Goal: Information Seeking & Learning: Learn about a topic

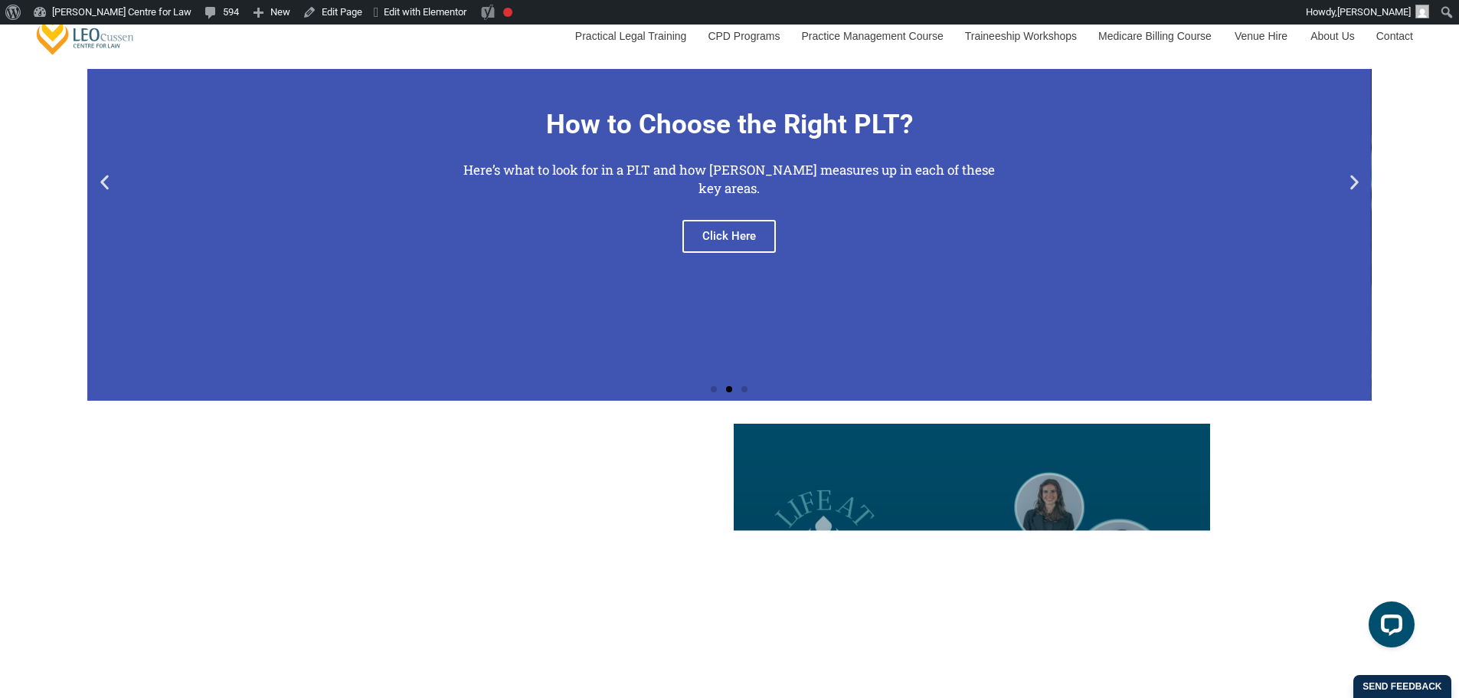
scroll to position [1532, 0]
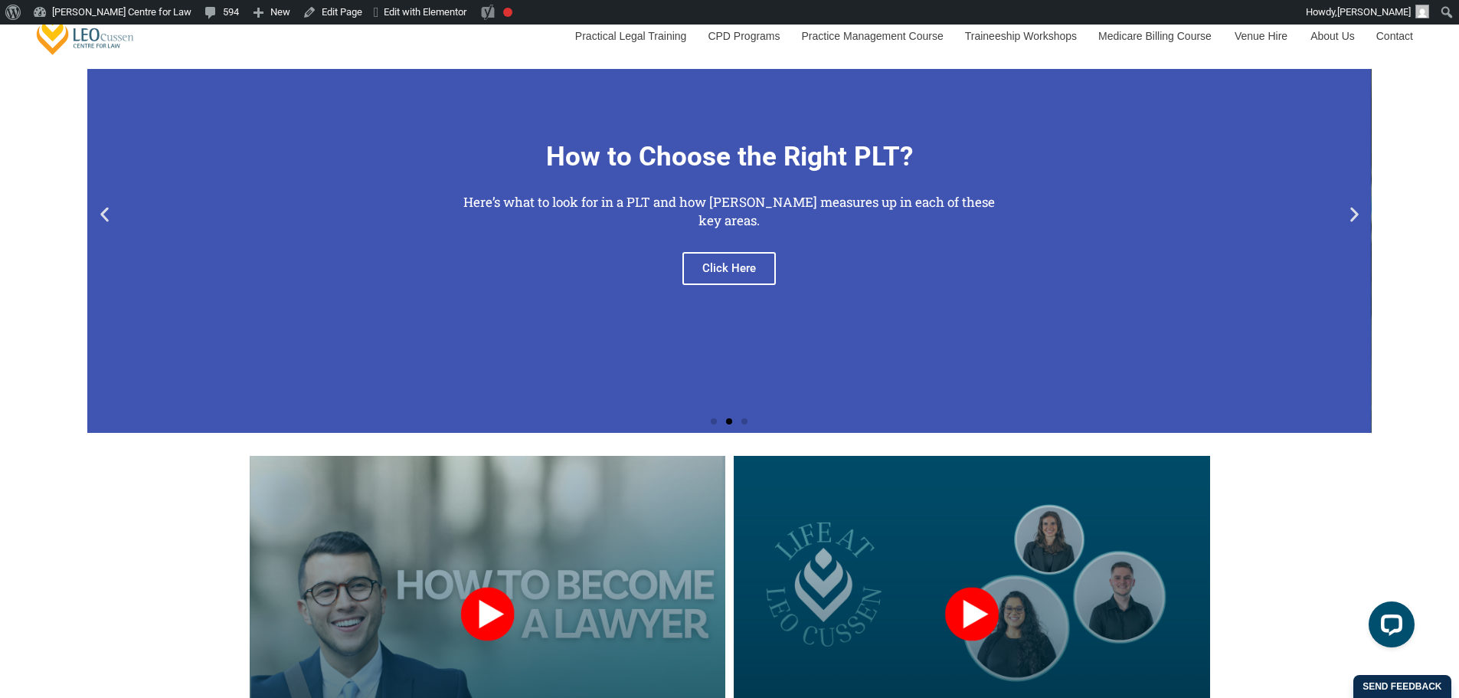
click at [1351, 215] on icon "Next slide" at bounding box center [1354, 214] width 19 height 19
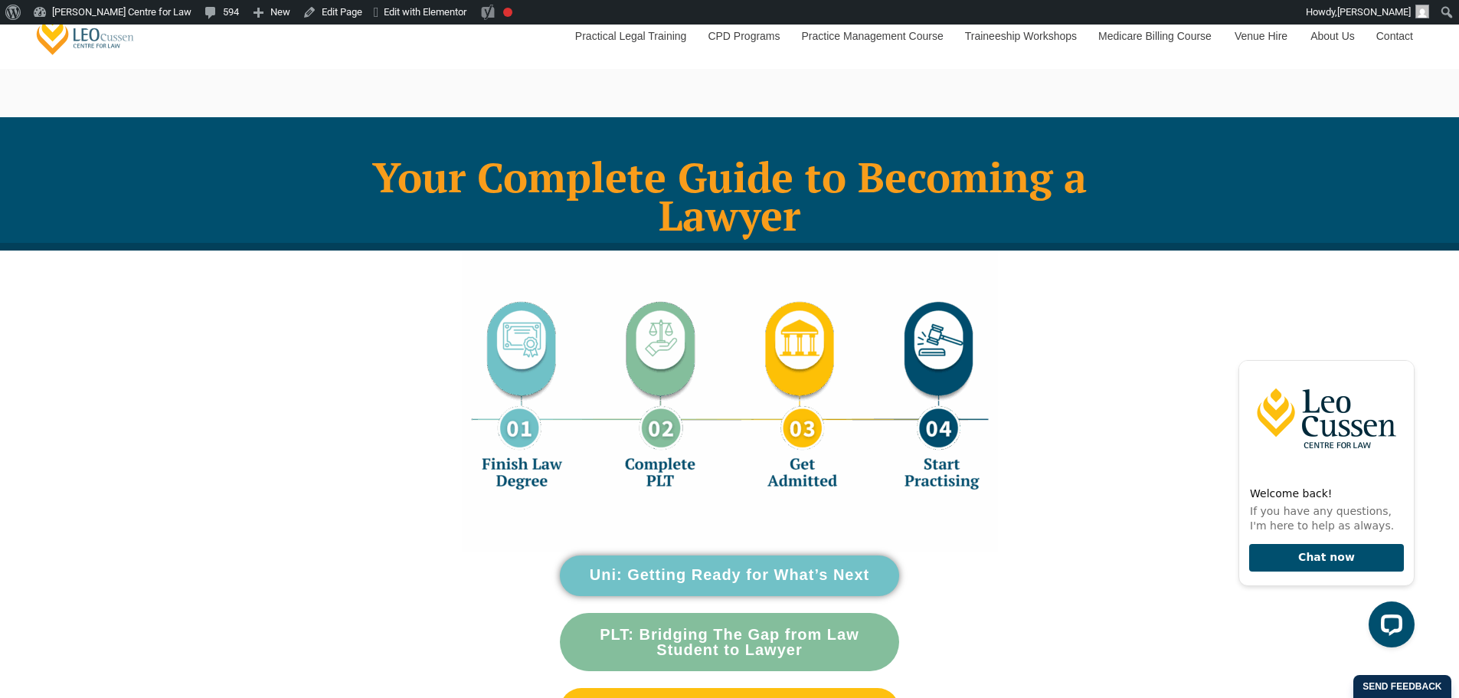
scroll to position [0, 0]
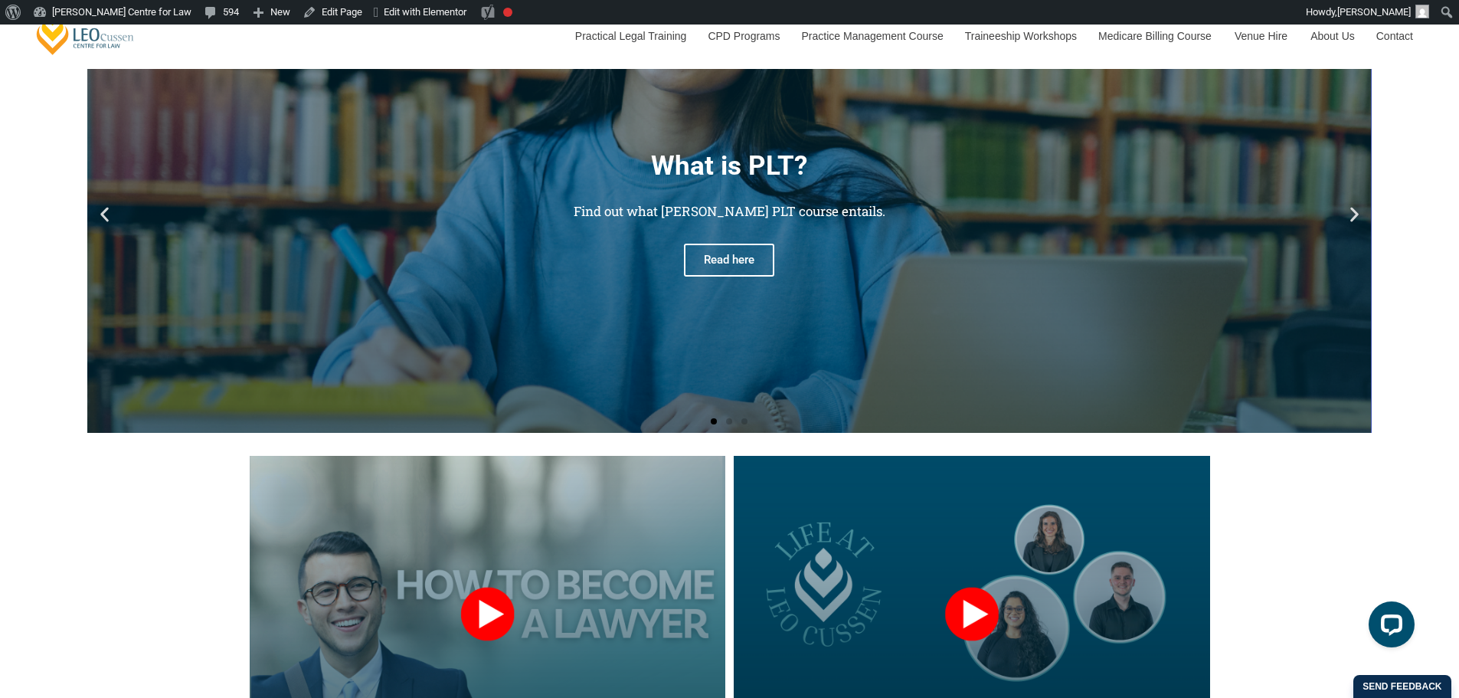
scroll to position [1277, 0]
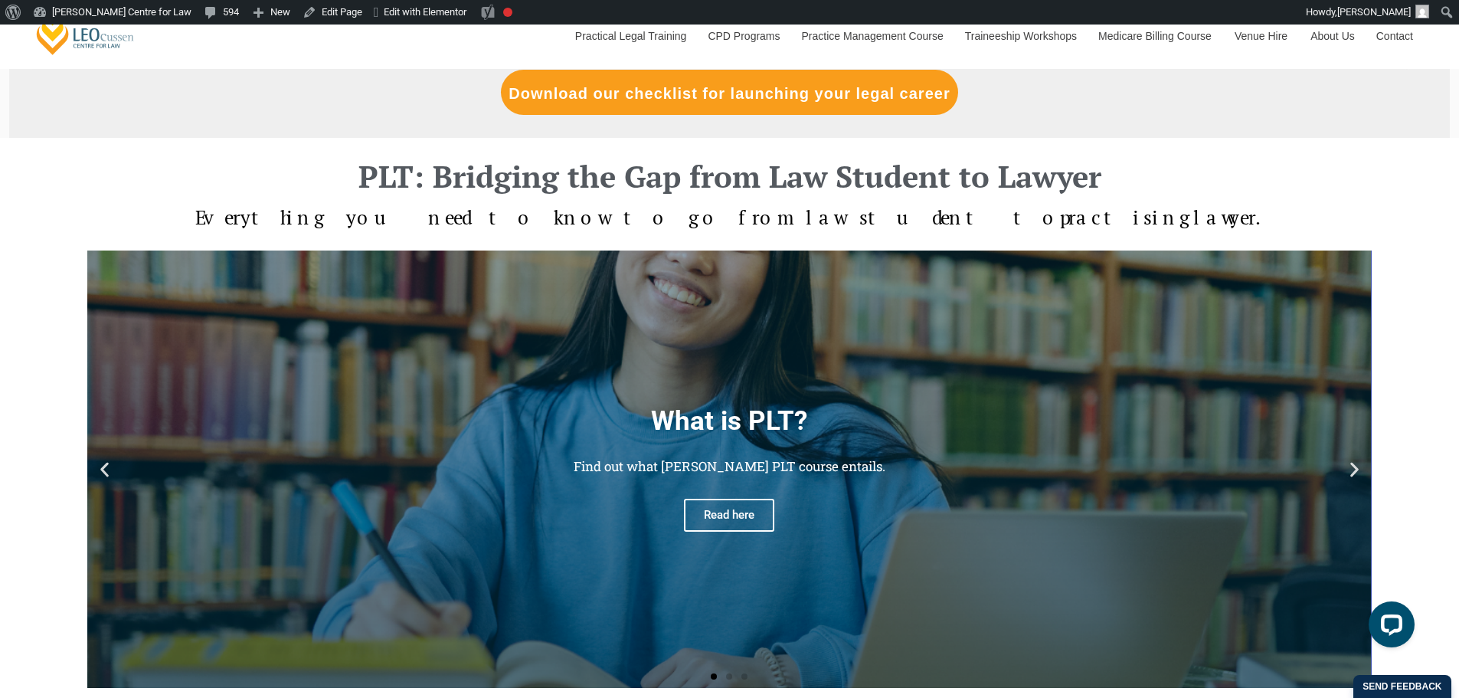
click at [1352, 463] on icon "Next slide" at bounding box center [1355, 469] width 8 height 15
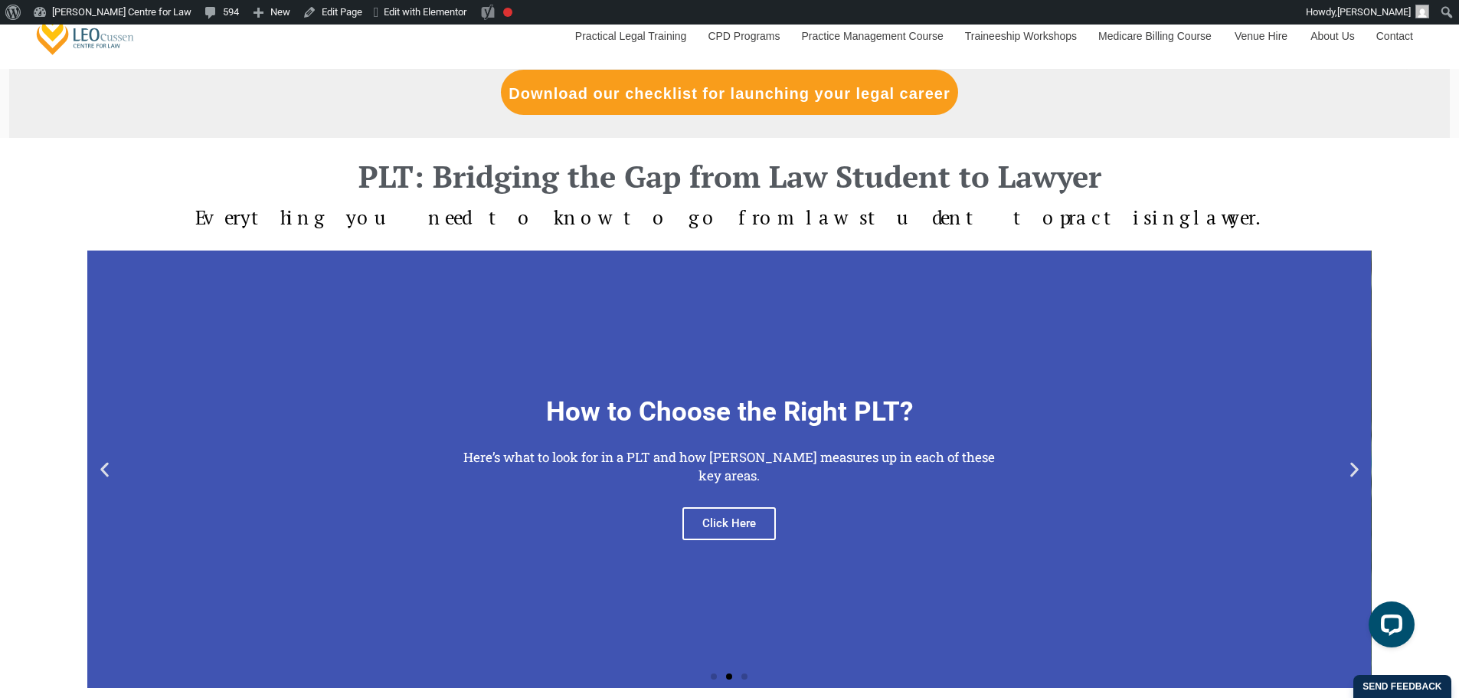
click at [1348, 462] on icon "Next slide" at bounding box center [1354, 469] width 19 height 19
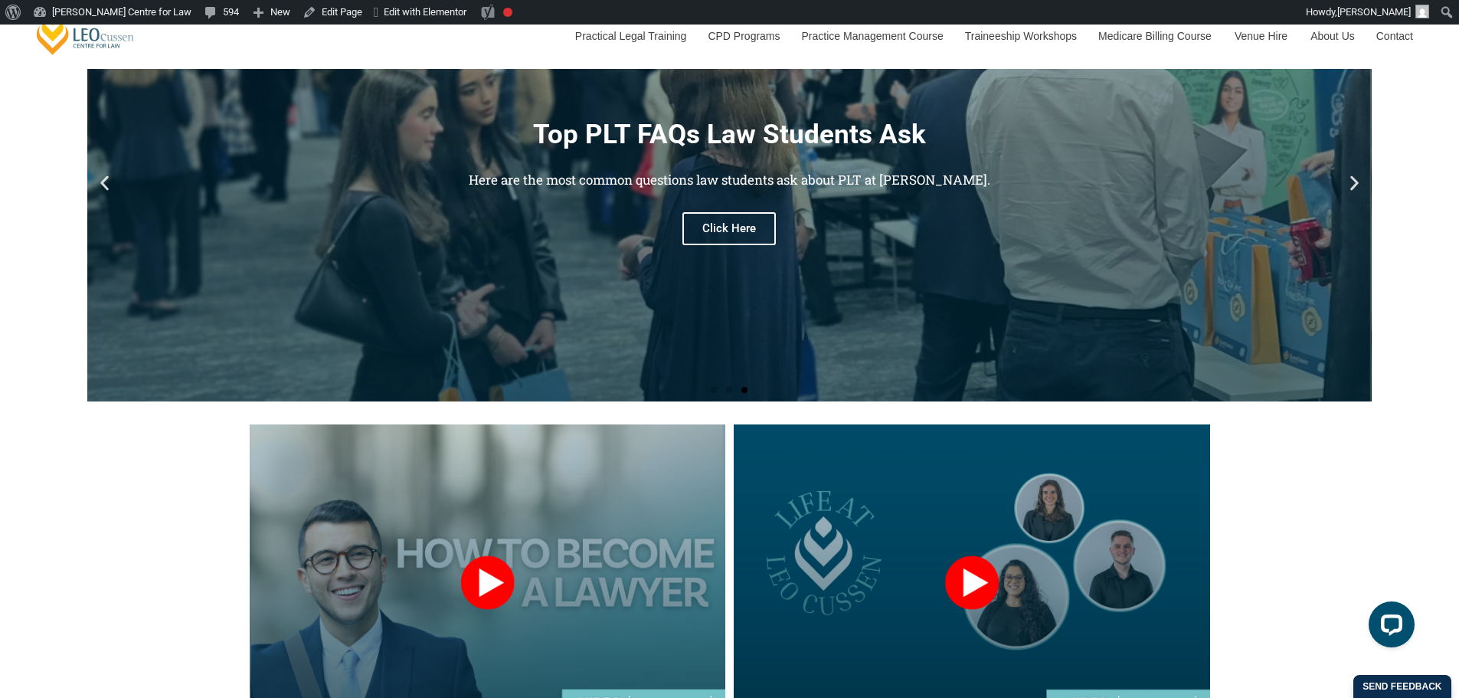
scroll to position [1532, 0]
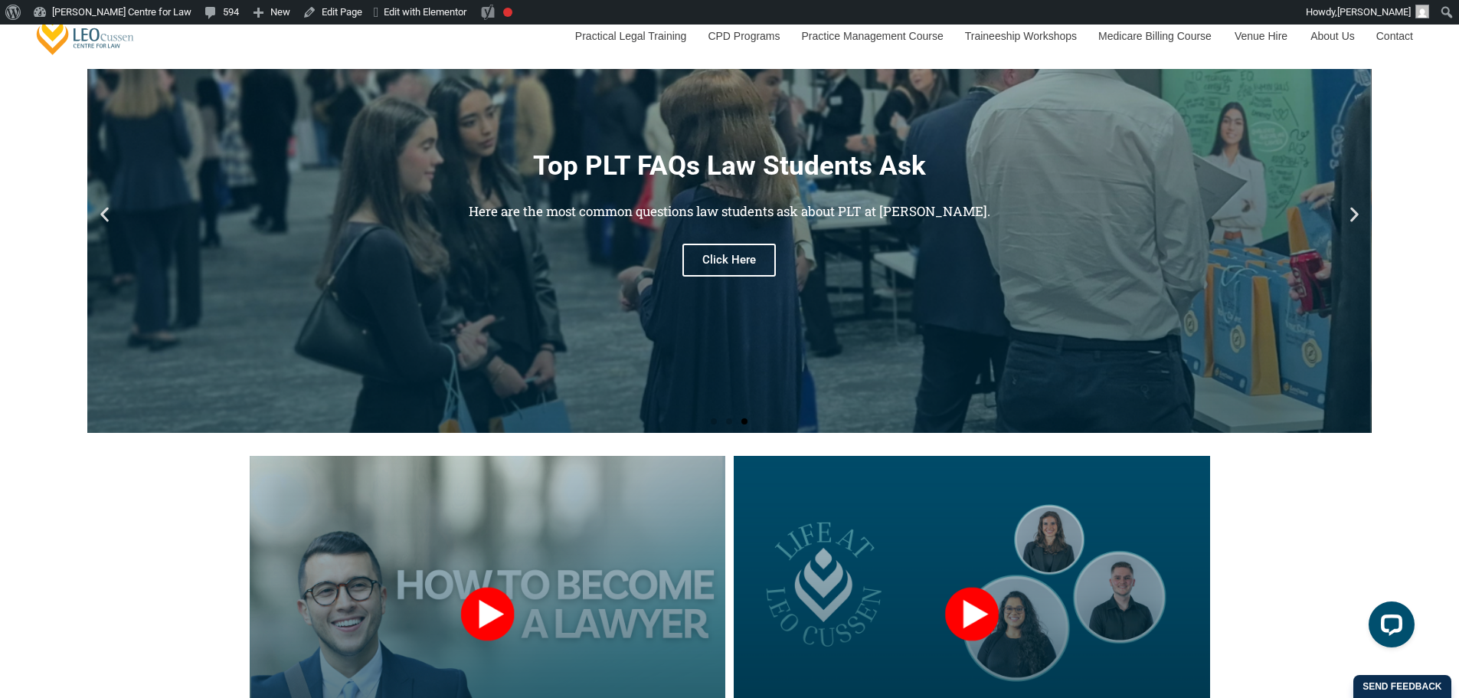
click at [1356, 211] on icon "Next slide" at bounding box center [1355, 214] width 8 height 15
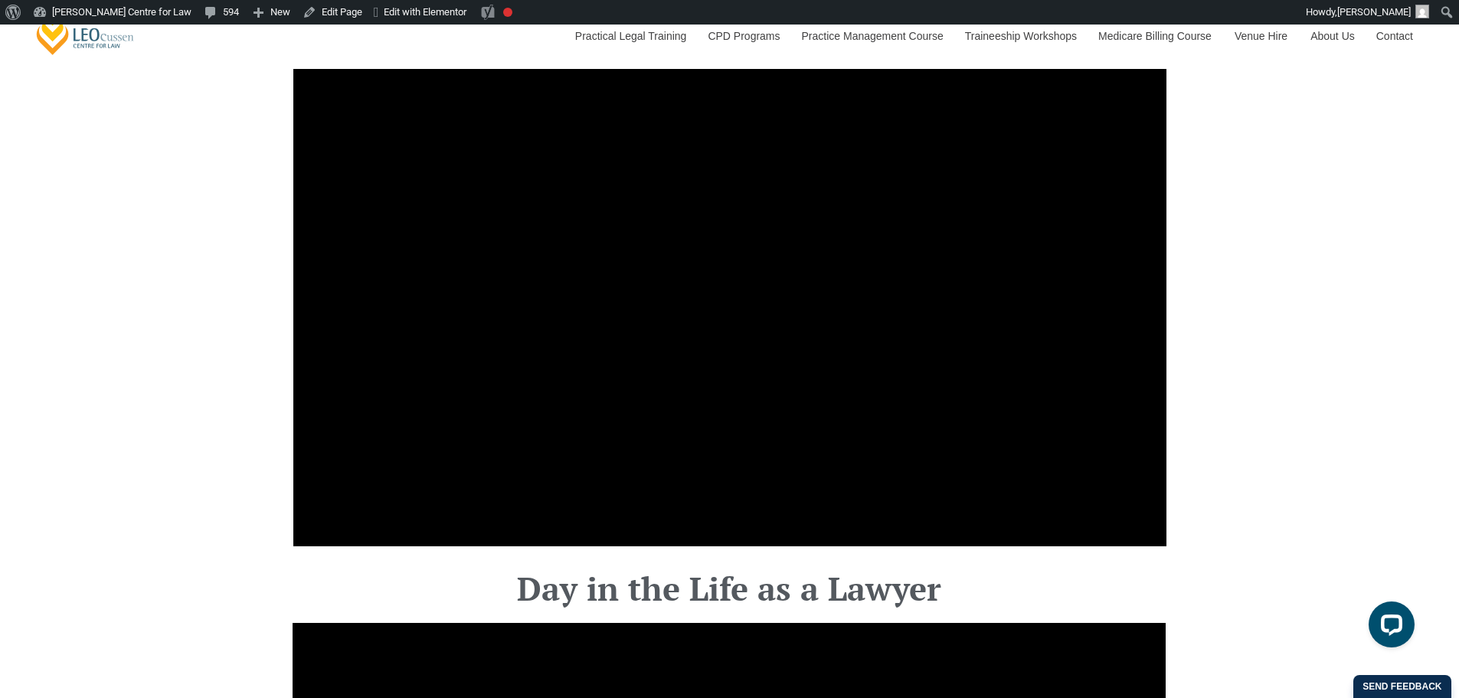
scroll to position [4458, 0]
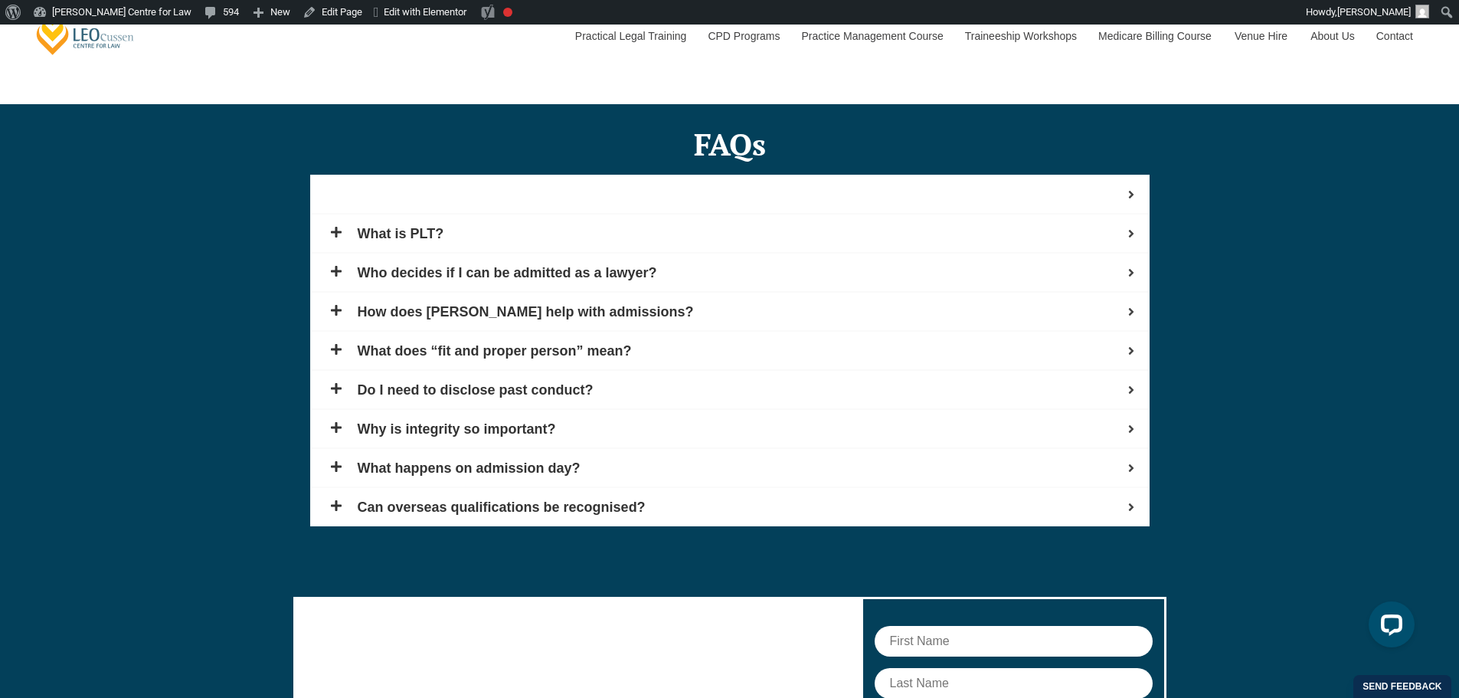
click at [345, 201] on span at bounding box center [337, 194] width 28 height 15
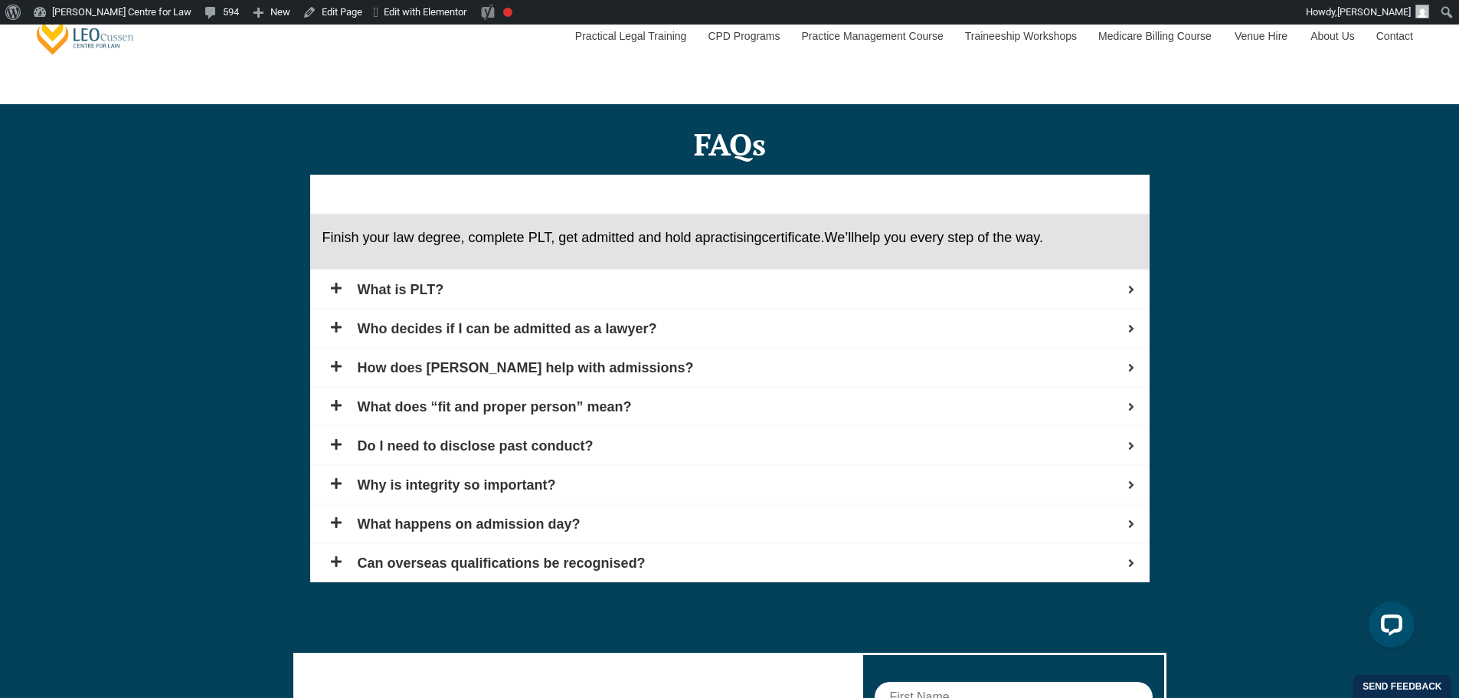
click at [346, 200] on span at bounding box center [337, 194] width 28 height 15
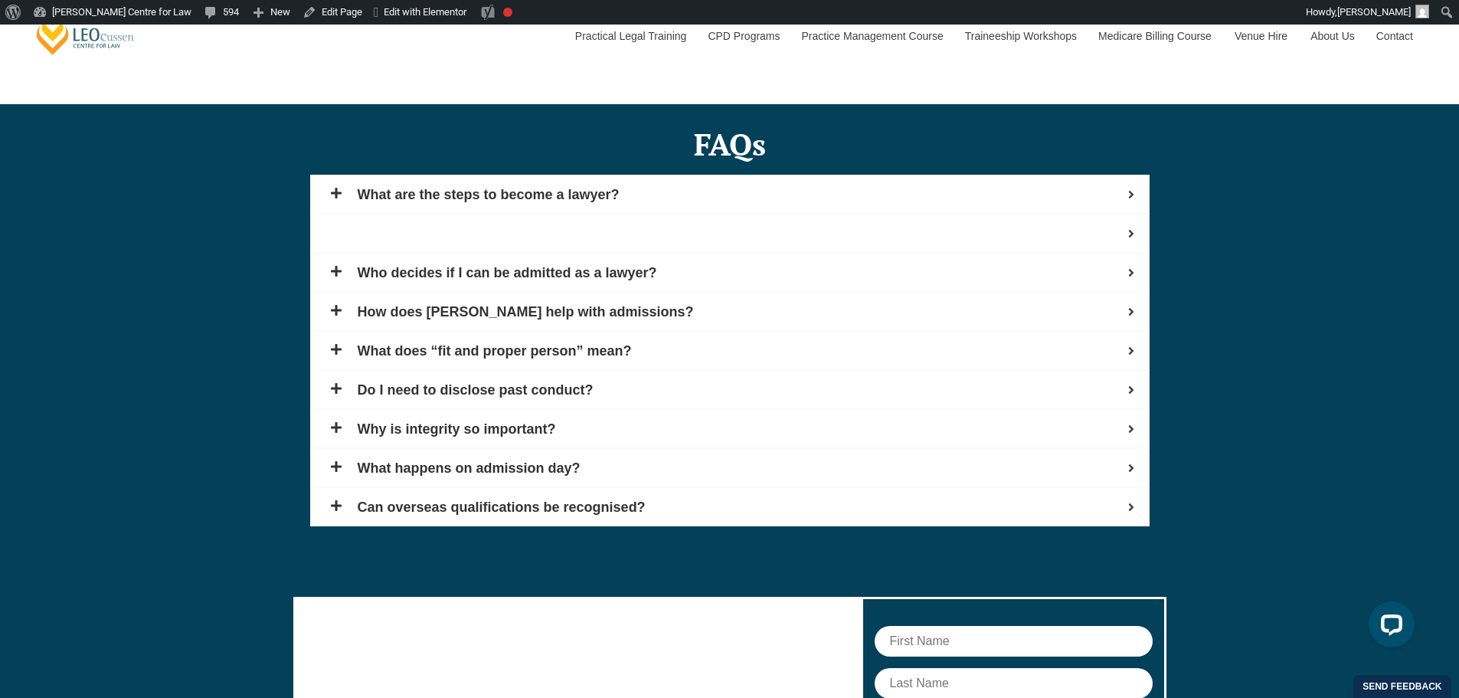
click at [356, 234] on div "What is PLT?" at bounding box center [730, 233] width 840 height 39
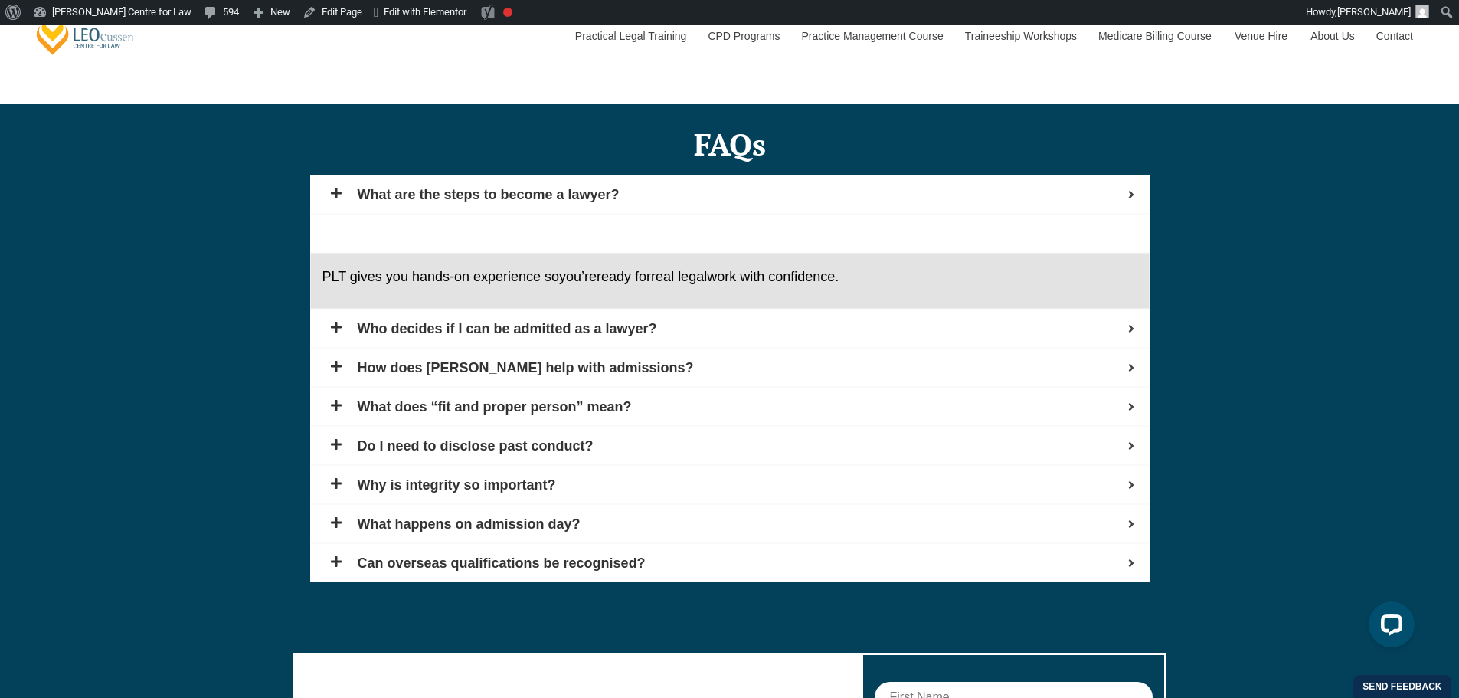
click at [356, 234] on div "What is PLT?" at bounding box center [730, 233] width 840 height 39
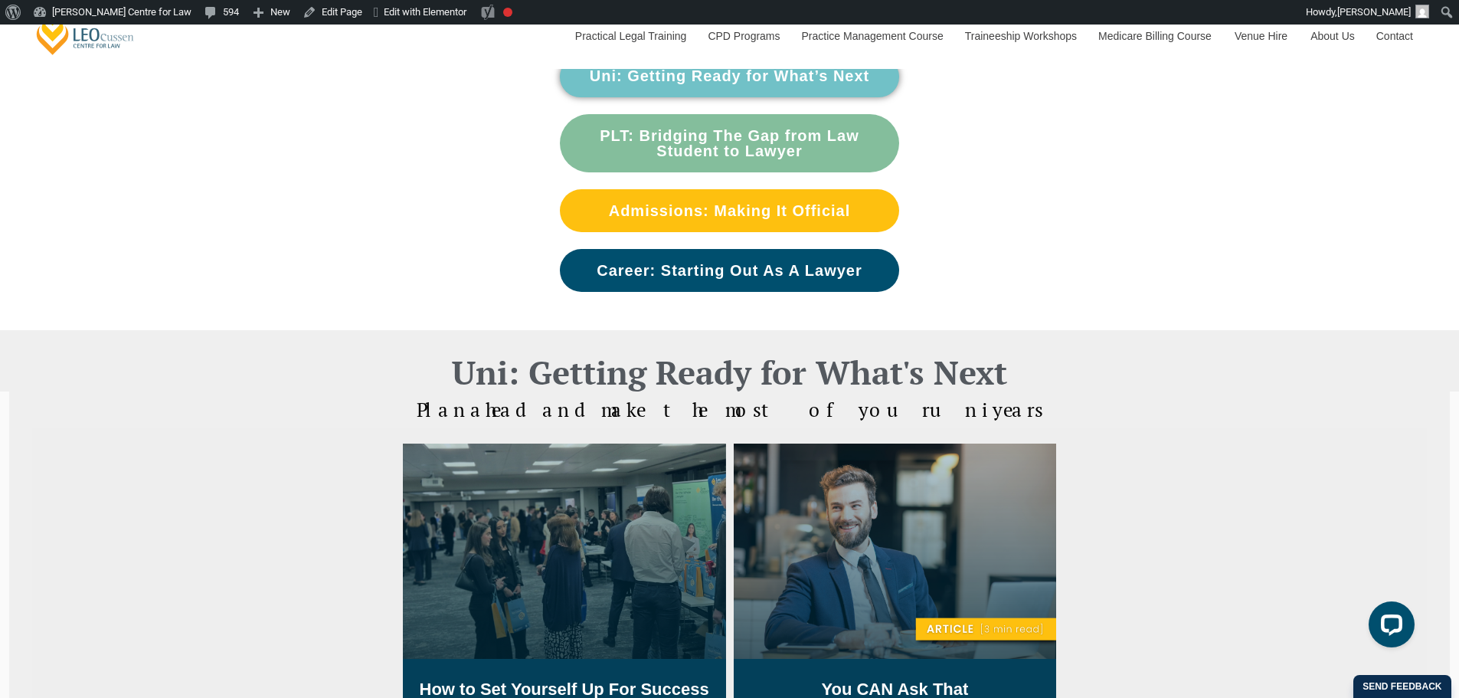
scroll to position [1021, 0]
